Goal: Task Accomplishment & Management: Complete application form

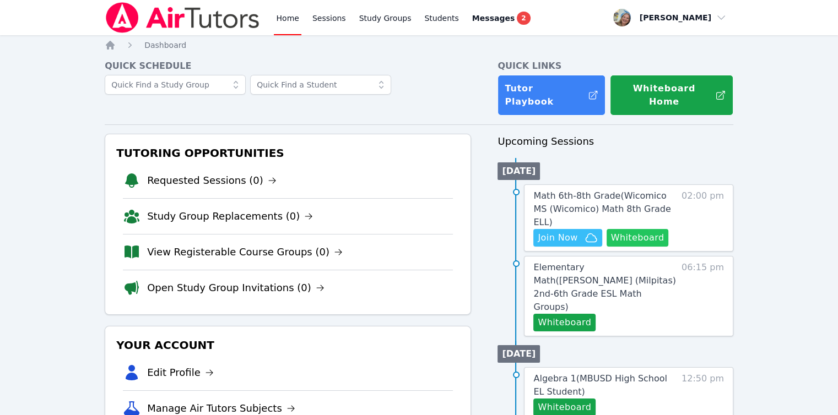
click at [626, 229] on button "Whiteboard" at bounding box center [637, 238] width 62 height 18
click at [546, 231] on span "Join Now" at bounding box center [558, 237] width 40 height 13
click at [579, 197] on span "Math 6th-8th Grade ( Wicomico MS (Wicomico) Math 8th Grade ELL )" at bounding box center [601, 209] width 137 height 37
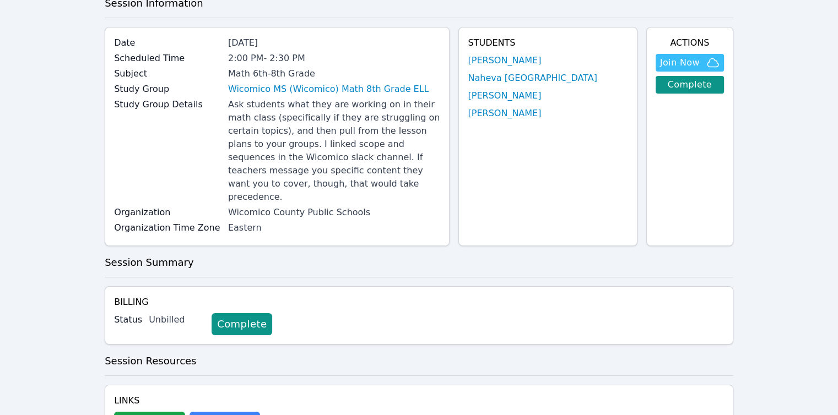
scroll to position [55, 0]
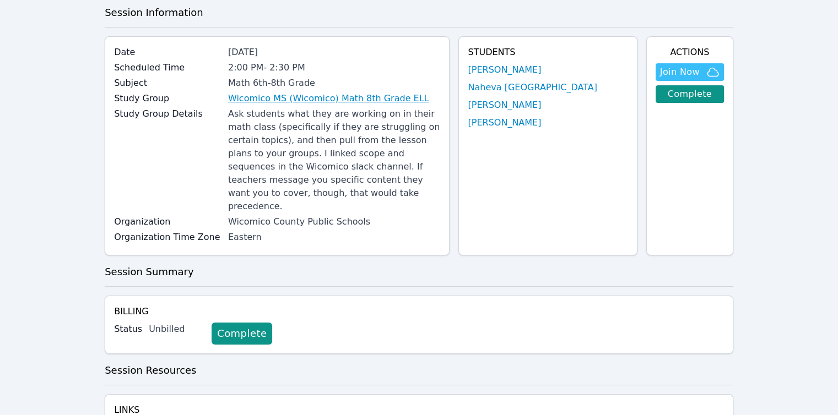
click at [275, 102] on link "Wicomico MS (Wicomico) Math 8th Grade ELL" at bounding box center [328, 98] width 201 height 13
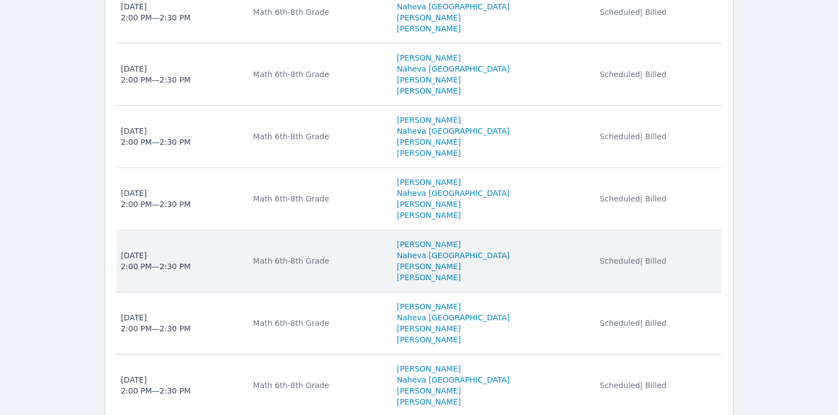
scroll to position [1380, 0]
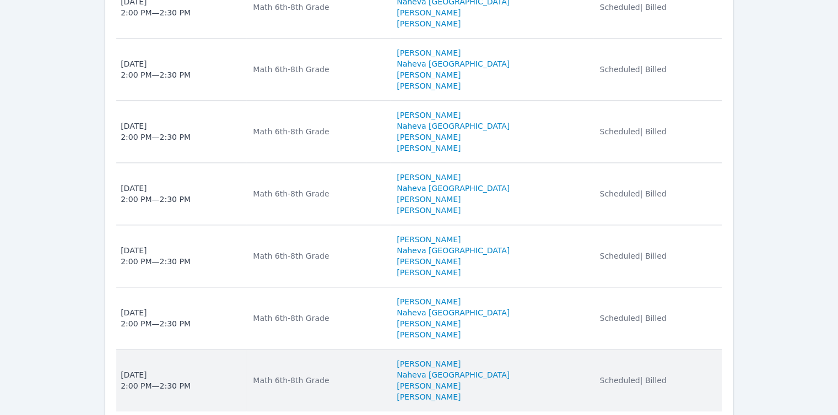
click at [156, 370] on div "Mon Sep 15, 2025 2:00 PM — 2:30 PM" at bounding box center [156, 381] width 70 height 22
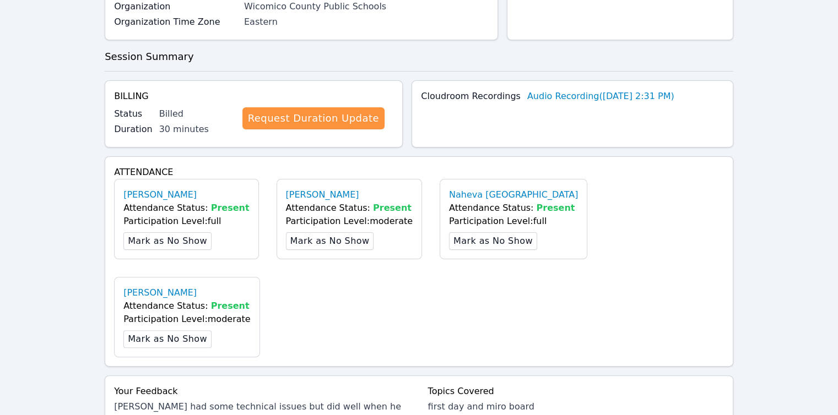
scroll to position [330, 0]
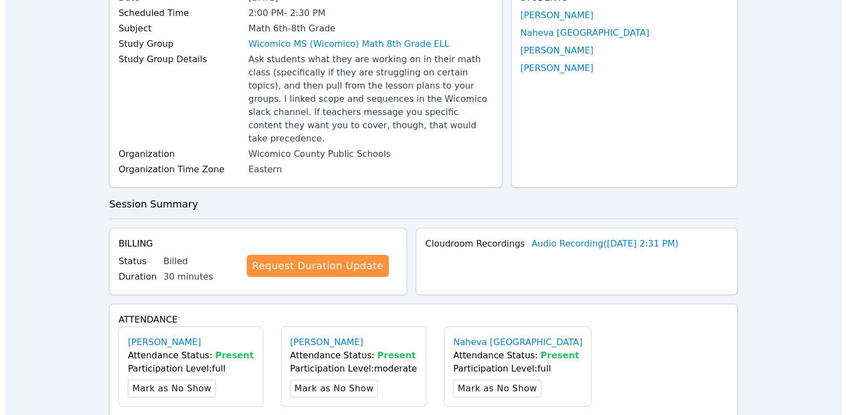
scroll to position [0, 0]
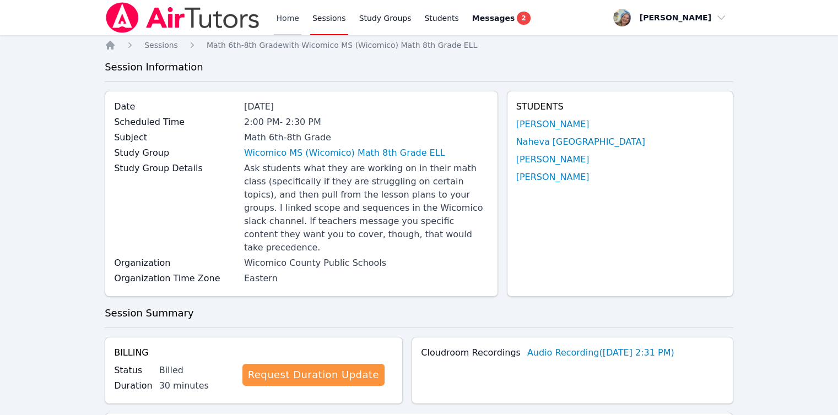
click at [285, 20] on link "Home" at bounding box center [287, 17] width 27 height 35
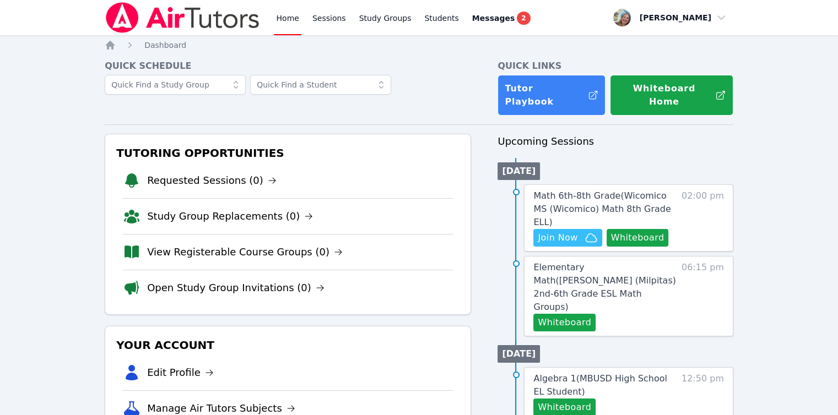
click at [284, 13] on link "Home" at bounding box center [287, 17] width 27 height 35
click at [168, 245] on link "View Registerable Course Groups (0)" at bounding box center [245, 252] width 196 height 15
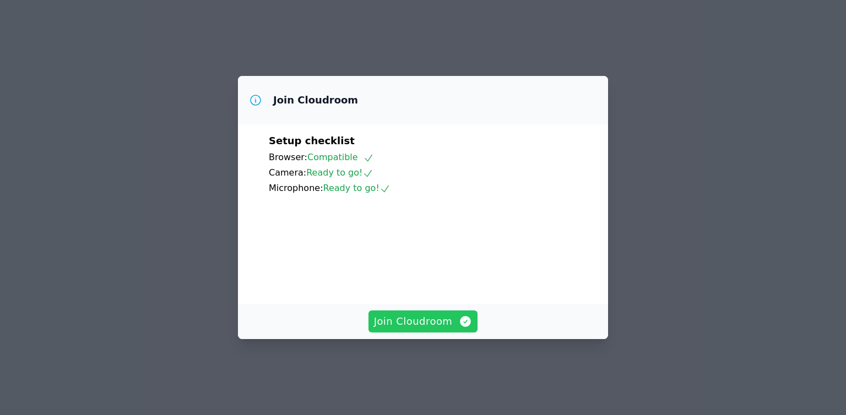
click at [441, 329] on span "Join Cloudroom" at bounding box center [423, 321] width 99 height 15
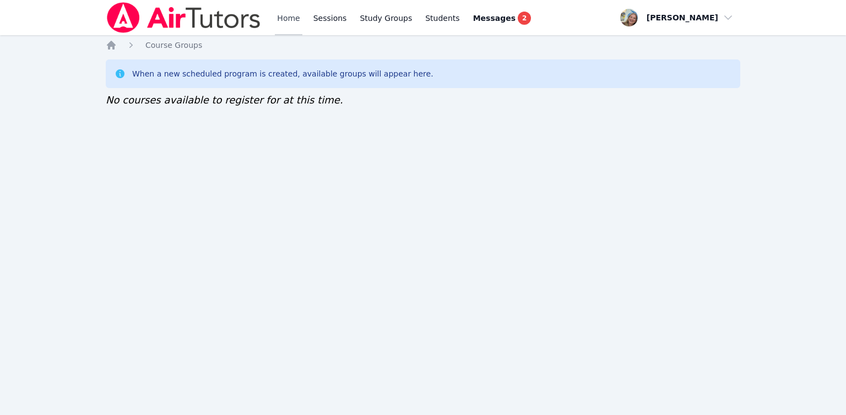
click at [282, 12] on link "Home" at bounding box center [288, 17] width 27 height 35
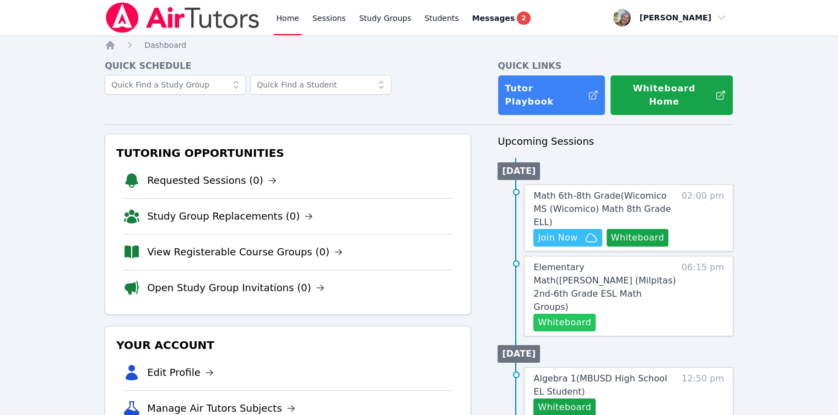
click at [570, 314] on button "Whiteboard" at bounding box center [564, 323] width 62 height 18
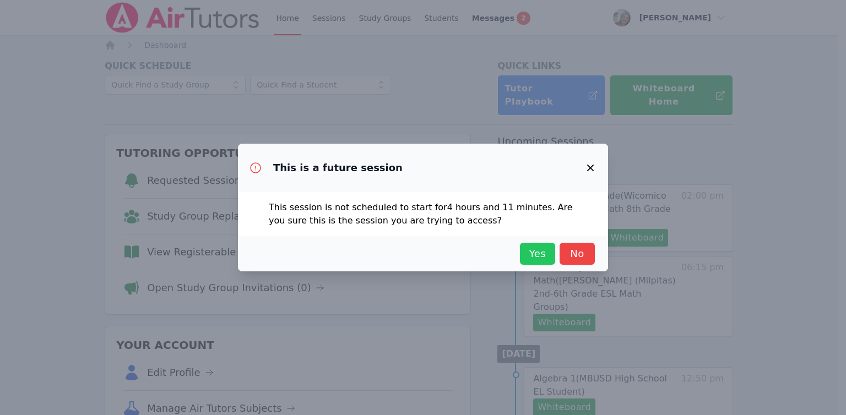
click at [543, 257] on span "Yes" at bounding box center [537, 253] width 24 height 15
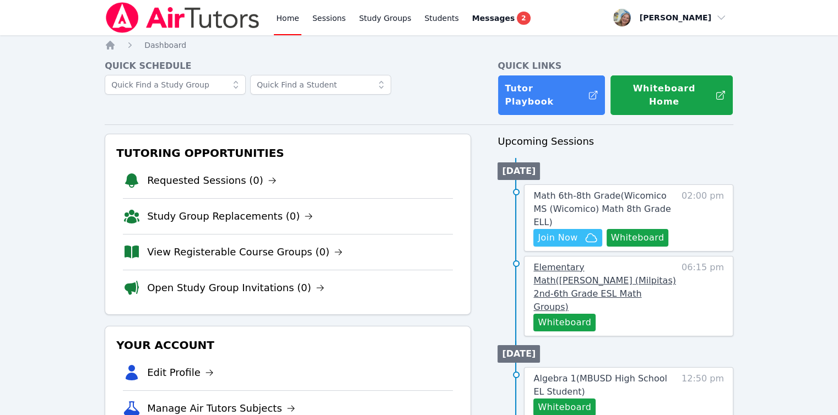
click at [585, 262] on span "Elementary Math ( Randall (Milpitas) 2nd-6th Grade ESL Math Groups )" at bounding box center [604, 287] width 142 height 50
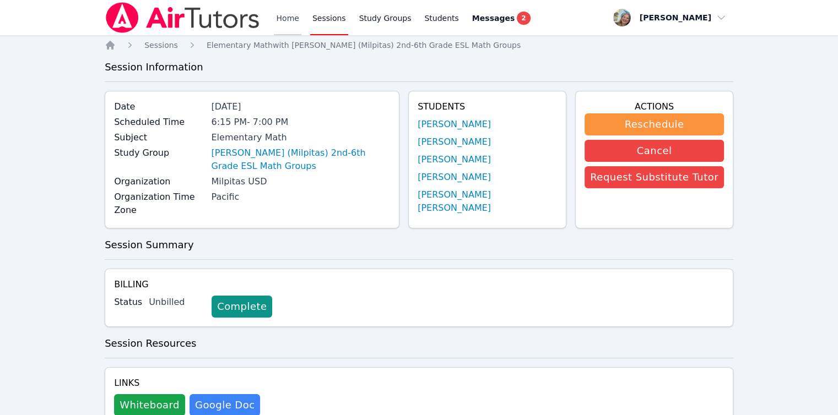
click at [290, 23] on link "Home" at bounding box center [287, 17] width 27 height 35
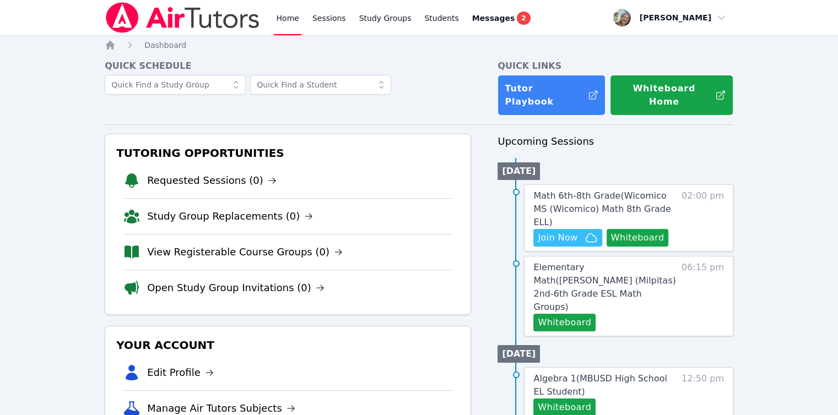
click at [240, 245] on link "View Registerable Course Groups (0)" at bounding box center [245, 252] width 196 height 15
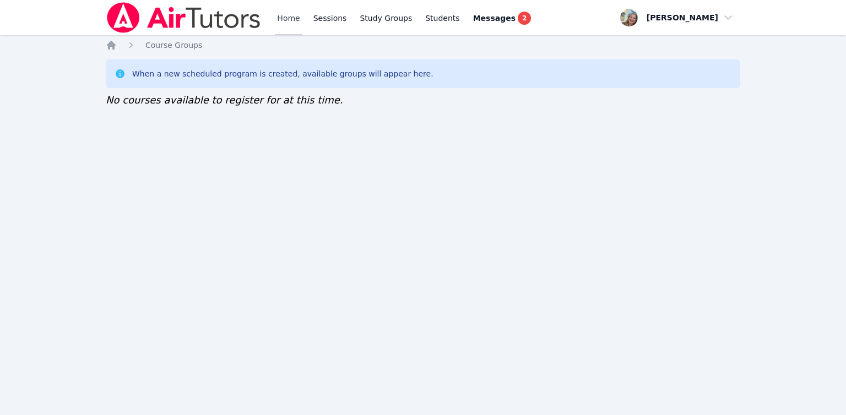
click at [281, 16] on link "Home" at bounding box center [288, 17] width 27 height 35
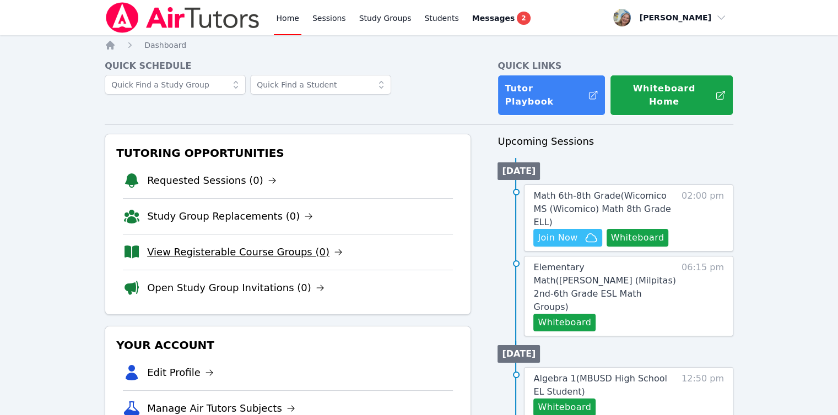
click at [236, 245] on link "View Registerable Course Groups (0)" at bounding box center [245, 252] width 196 height 15
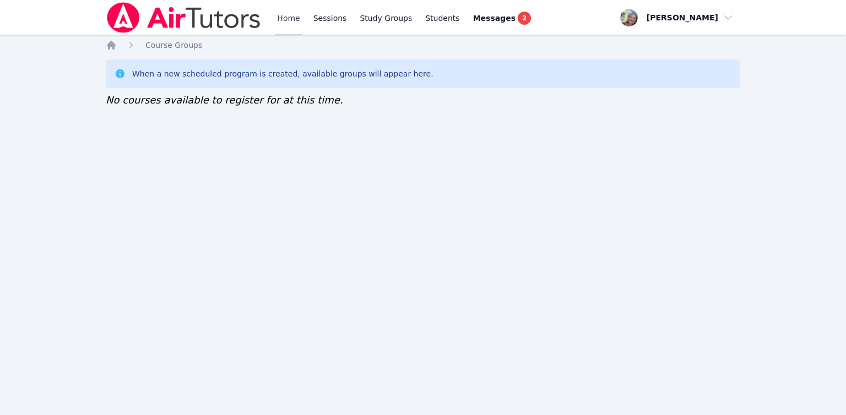
click at [282, 14] on link "Home" at bounding box center [288, 17] width 27 height 35
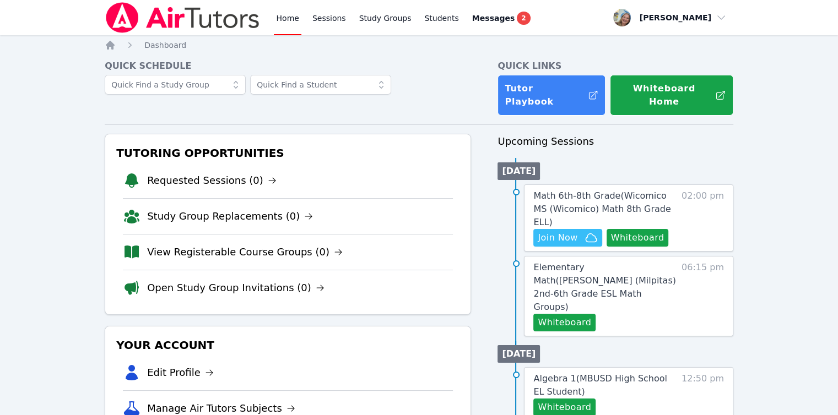
drag, startPoint x: 55, startPoint y: 109, endPoint x: 66, endPoint y: 82, distance: 29.1
click at [241, 234] on li "View Registerable Course Groups (0)" at bounding box center [288, 252] width 330 height 36
click at [242, 245] on link "View Registerable Course Groups (0)" at bounding box center [245, 252] width 196 height 15
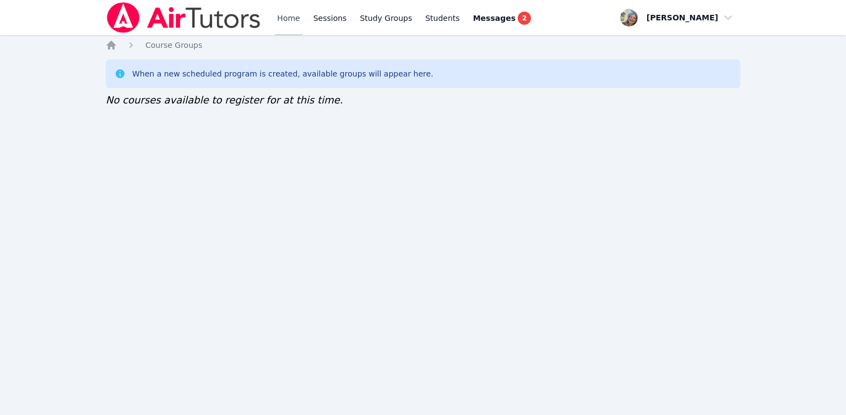
click at [275, 31] on link "Home" at bounding box center [288, 17] width 27 height 35
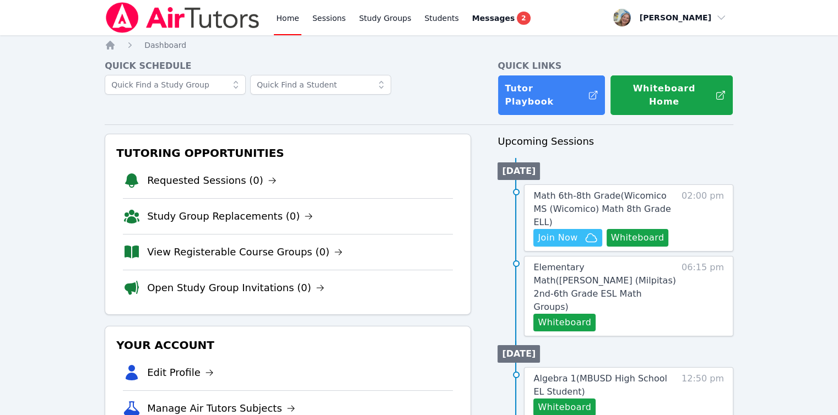
click at [50, 3] on nav "Home Sessions Study Groups Students Messages 2 Open user menu Sarah Skonicki Op…" at bounding box center [419, 17] width 838 height 35
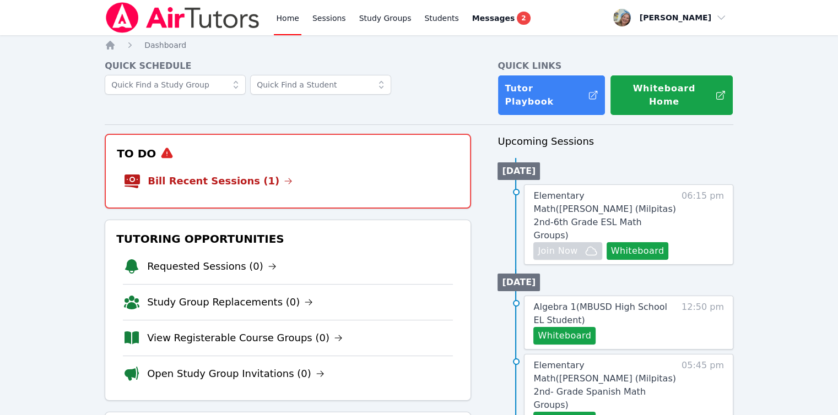
click at [233, 173] on link "Bill Recent Sessions (1)" at bounding box center [220, 180] width 145 height 15
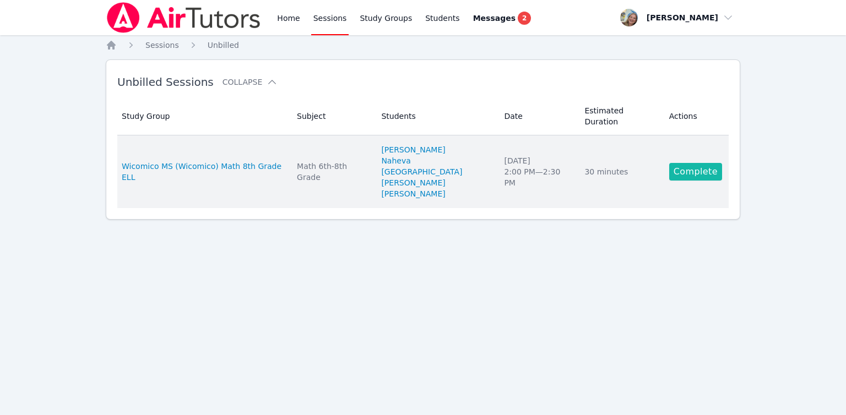
click at [699, 163] on link "Complete" at bounding box center [695, 172] width 53 height 18
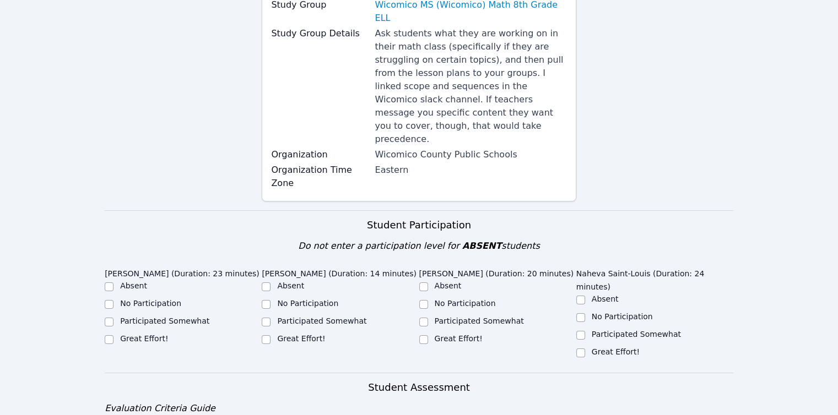
scroll to position [441, 0]
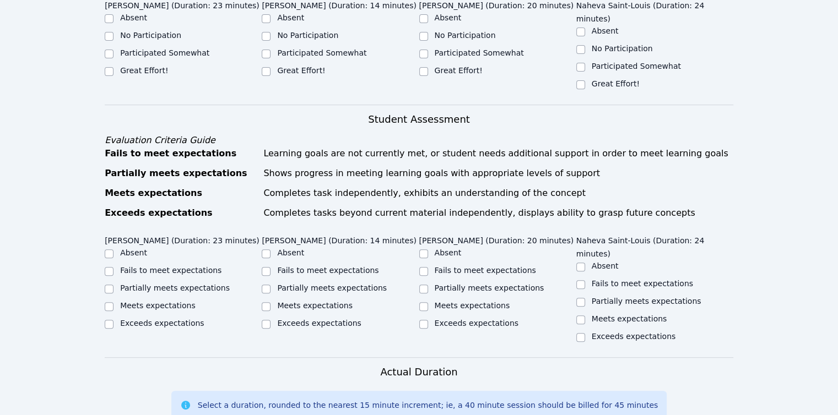
click at [145, 266] on label "Fails to meet expectations" at bounding box center [170, 270] width 101 height 9
click at [113, 267] on input "Fails to meet expectations" at bounding box center [109, 271] width 9 height 9
checkbox input "true"
click at [327, 266] on label "Fails to meet expectations" at bounding box center [327, 270] width 101 height 9
click at [270, 267] on input "Fails to meet expectations" at bounding box center [266, 271] width 9 height 9
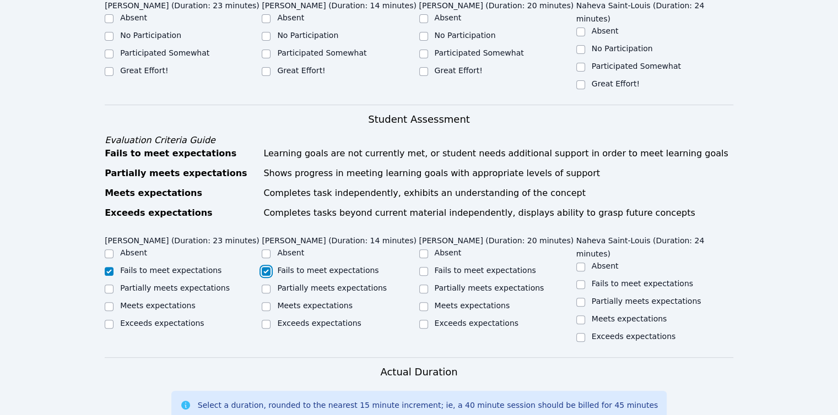
checkbox input "true"
click at [476, 266] on label "Fails to meet expectations" at bounding box center [485, 270] width 101 height 9
click at [428, 267] on input "Fails to meet expectations" at bounding box center [423, 271] width 9 height 9
checkbox input "true"
click at [617, 279] on label "Fails to meet expectations" at bounding box center [642, 283] width 101 height 9
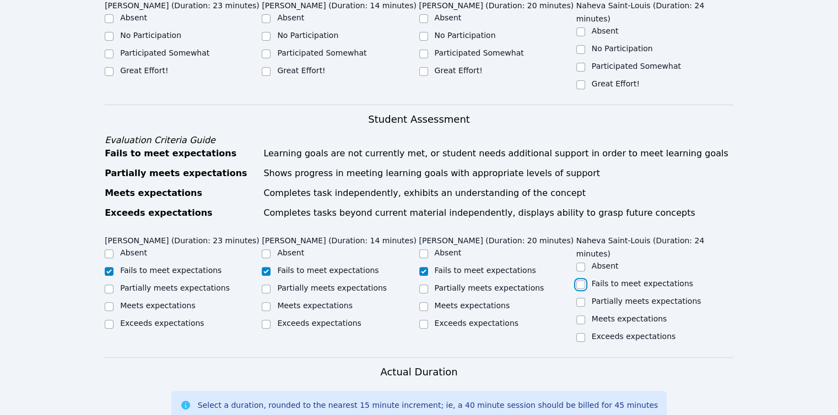
click at [585, 280] on input "Fails to meet expectations" at bounding box center [580, 284] width 9 height 9
checkbox input "true"
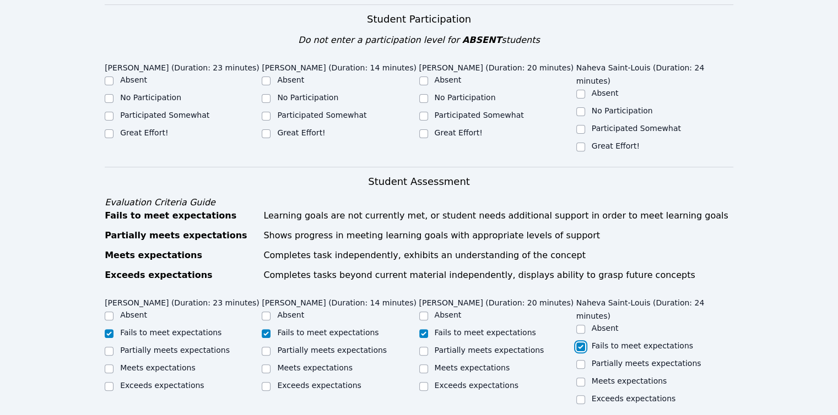
scroll to position [275, 0]
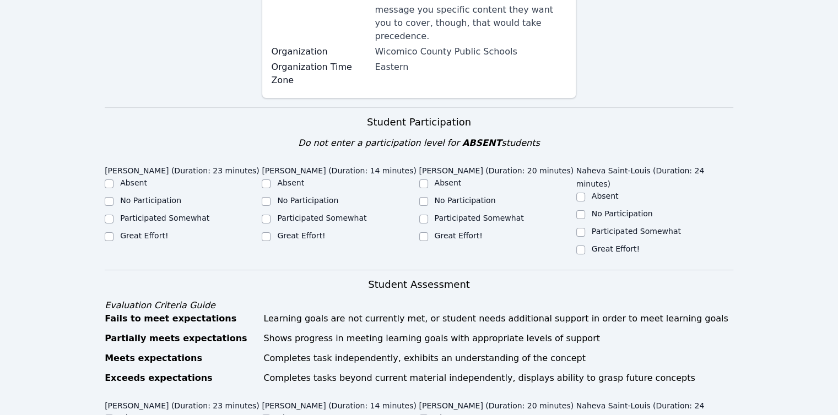
checkbox input "true"
checkbox input "false"
click at [604, 227] on label "Participated Somewhat" at bounding box center [636, 231] width 89 height 9
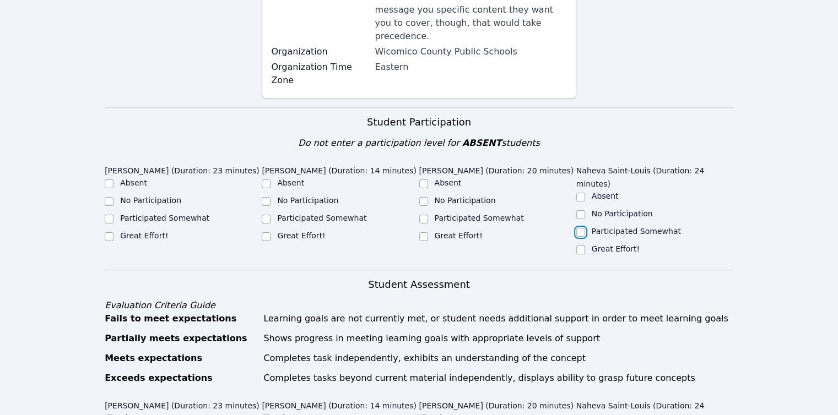
click at [585, 228] on input "Participated Somewhat" at bounding box center [580, 232] width 9 height 9
checkbox input "true"
drag, startPoint x: 478, startPoint y: 158, endPoint x: 408, endPoint y: 158, distance: 70.5
click at [478, 196] on label "No Participation" at bounding box center [465, 200] width 61 height 9
click at [428, 197] on input "No Participation" at bounding box center [423, 201] width 9 height 9
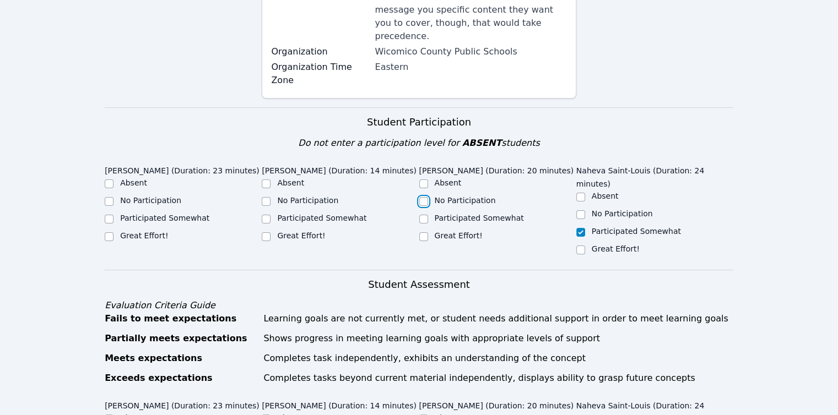
checkbox input "true"
click at [289, 178] on label "Absent" at bounding box center [290, 182] width 27 height 9
click at [270, 180] on input "Absent" at bounding box center [266, 184] width 9 height 9
checkbox input "true"
click at [154, 196] on label "No Participation" at bounding box center [150, 200] width 61 height 9
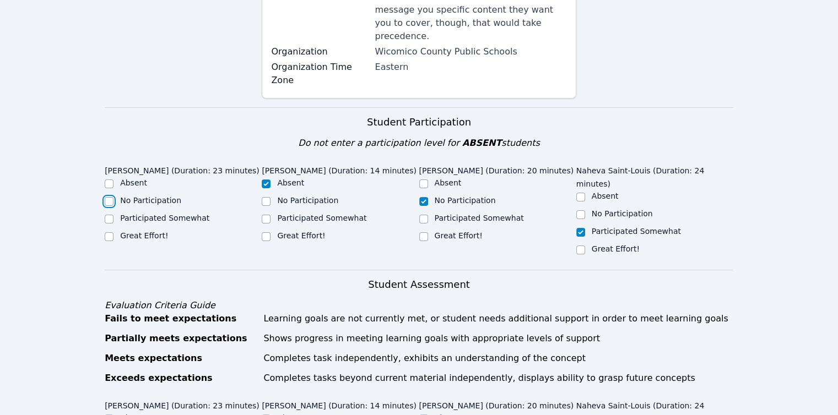
click at [113, 197] on input "No Participation" at bounding box center [109, 201] width 9 height 9
checkbox input "true"
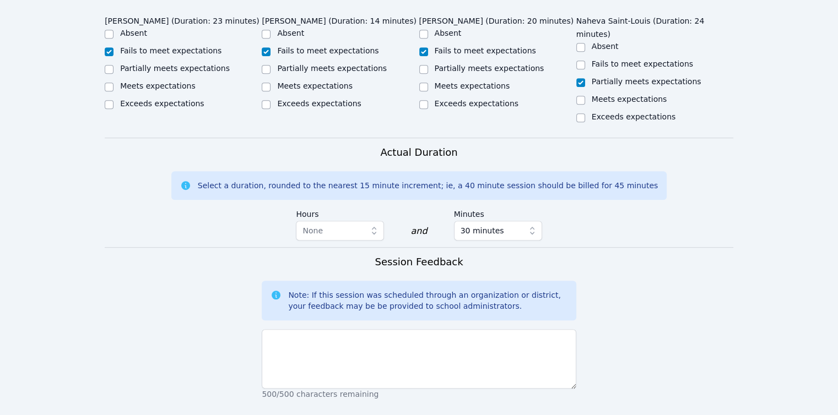
scroll to position [661, 0]
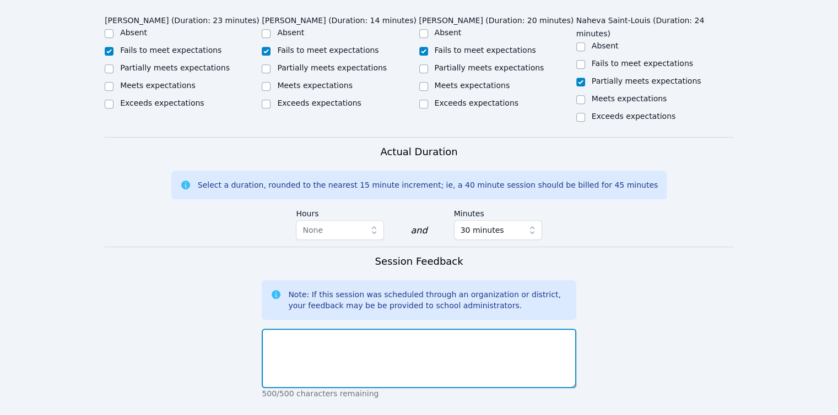
click at [371, 329] on textarea at bounding box center [419, 358] width 314 height 59
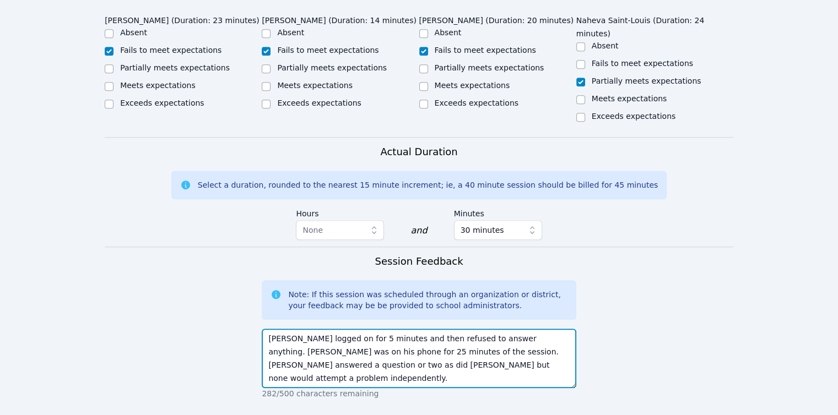
type textarea "Benson logged on for 5 minutes and then refused to answer anything. Youmee was …"
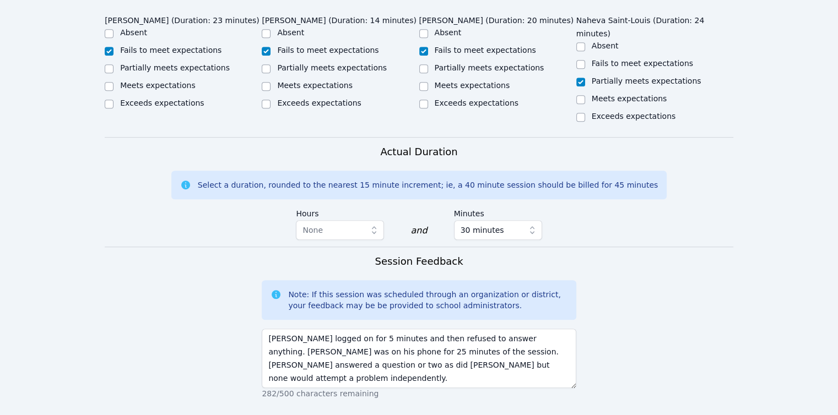
type textarea "translations reflections and rotations"
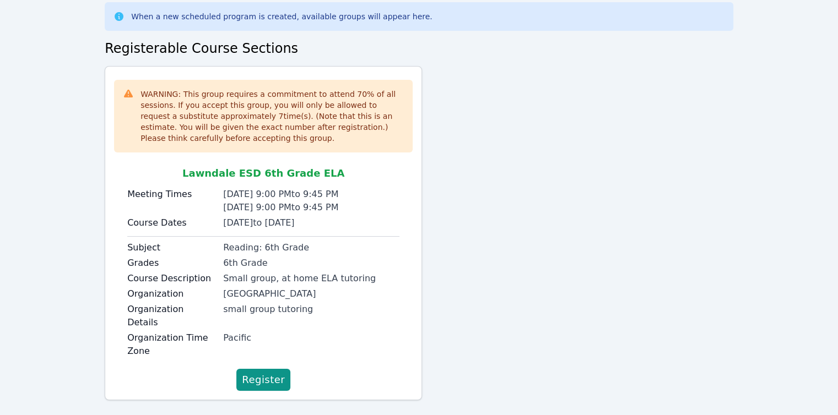
scroll to position [59, 0]
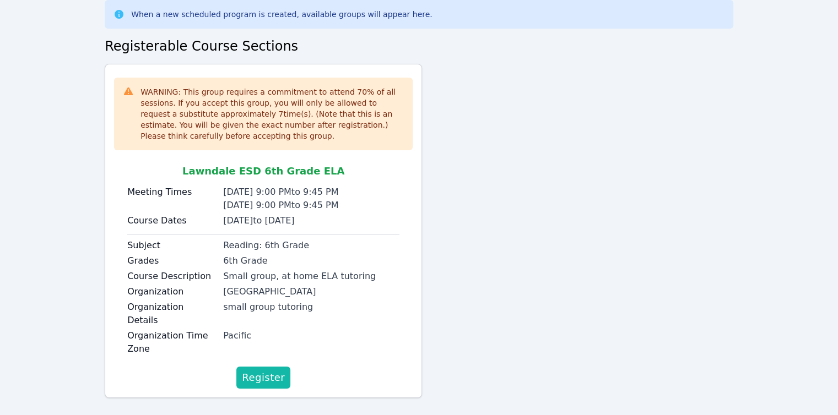
click at [265, 370] on span "Register" at bounding box center [263, 377] width 43 height 15
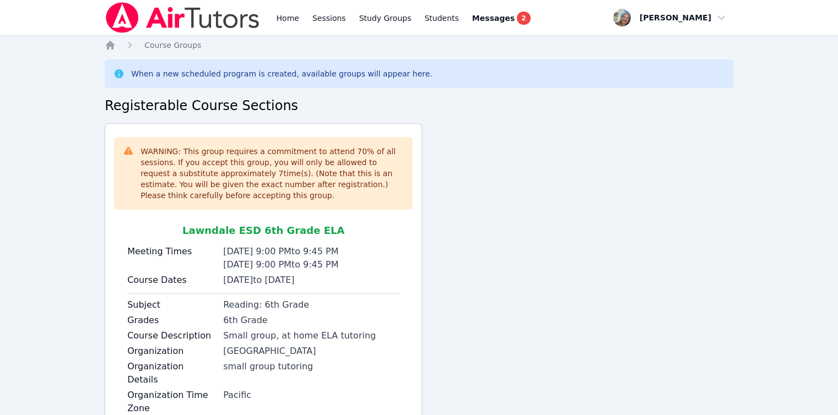
scroll to position [108, 0]
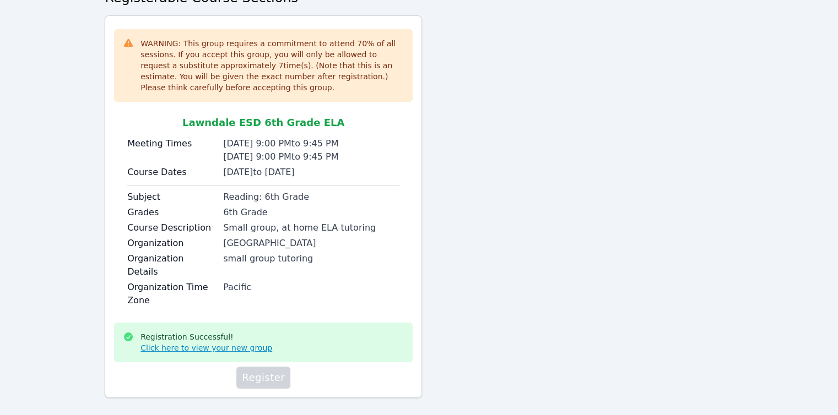
click at [216, 343] on link "Click here to view your new group" at bounding box center [206, 348] width 132 height 11
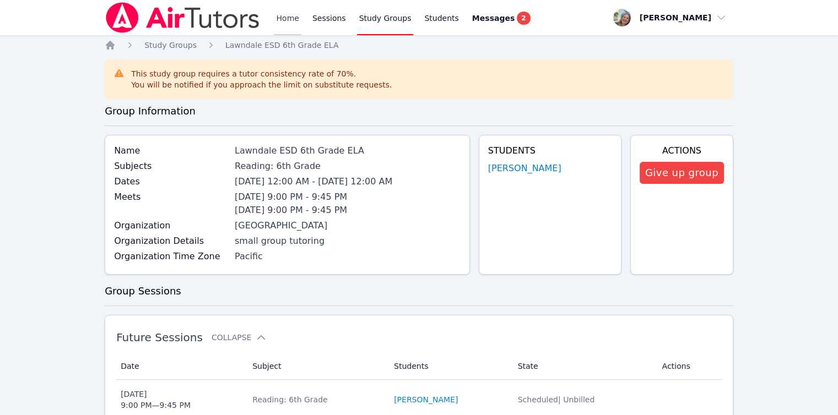
click at [284, 17] on link "Home" at bounding box center [287, 17] width 27 height 35
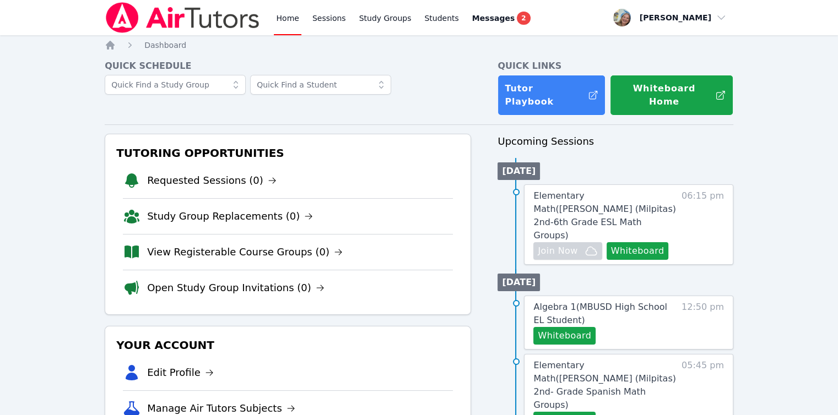
click at [278, 15] on link "Home" at bounding box center [287, 17] width 27 height 35
click at [317, 25] on link "Sessions" at bounding box center [329, 17] width 38 height 35
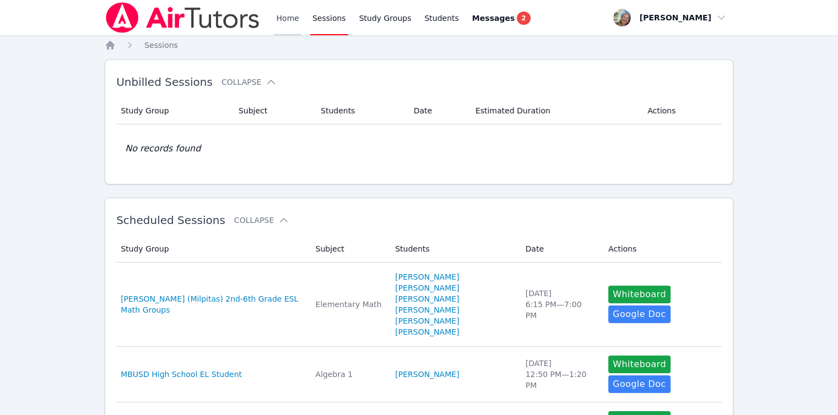
click at [286, 16] on link "Home" at bounding box center [287, 17] width 27 height 35
